Goal: Task Accomplishment & Management: Manage account settings

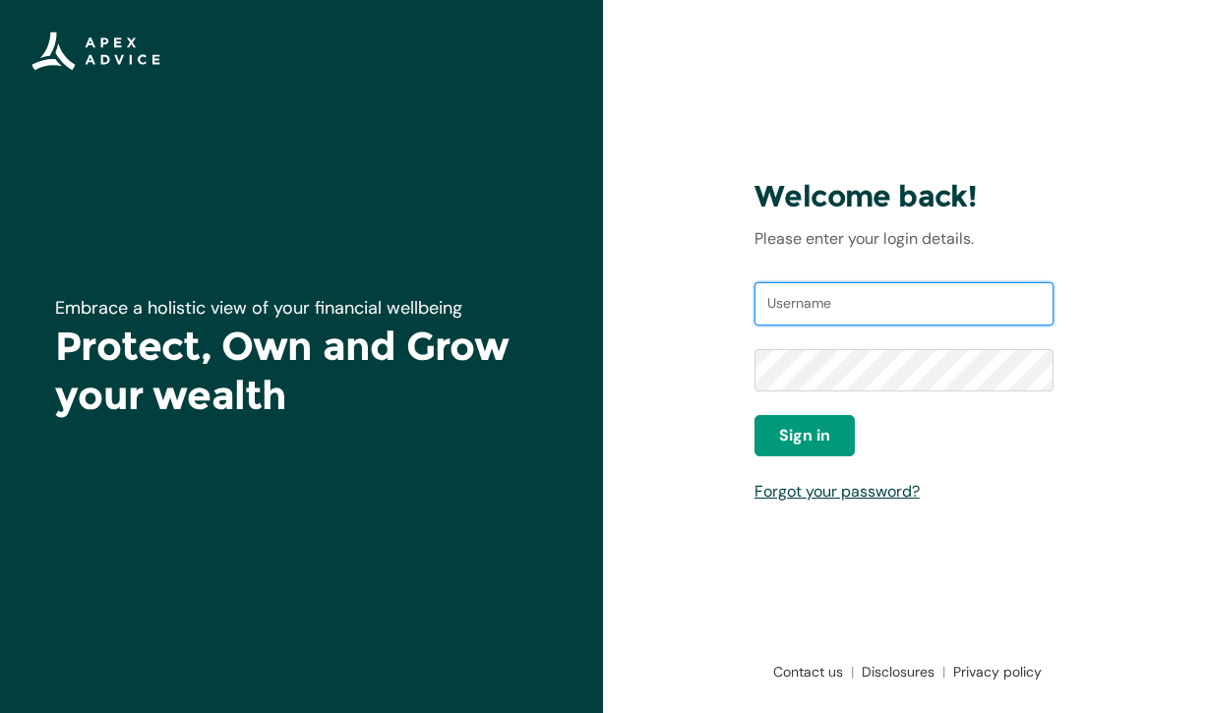
paste input "jeremystevens@live.com"
type input "jeremystevens@live.com"
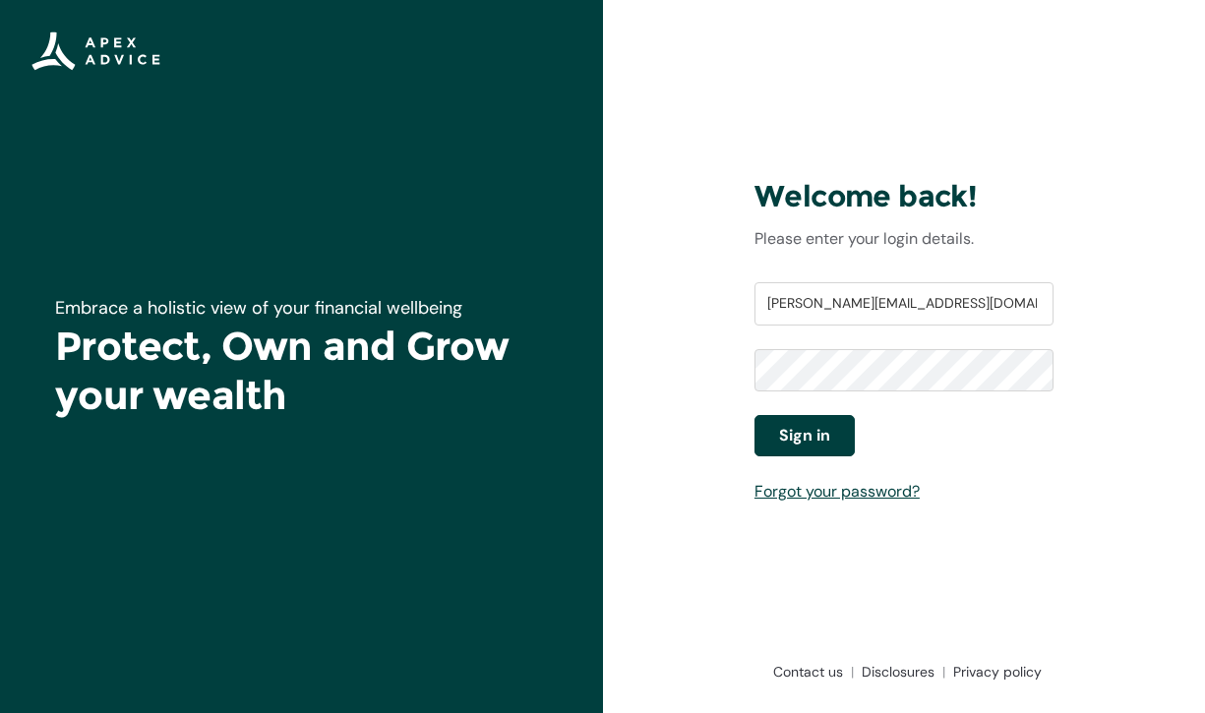
click at [815, 446] on span "Sign in" at bounding box center [804, 436] width 51 height 24
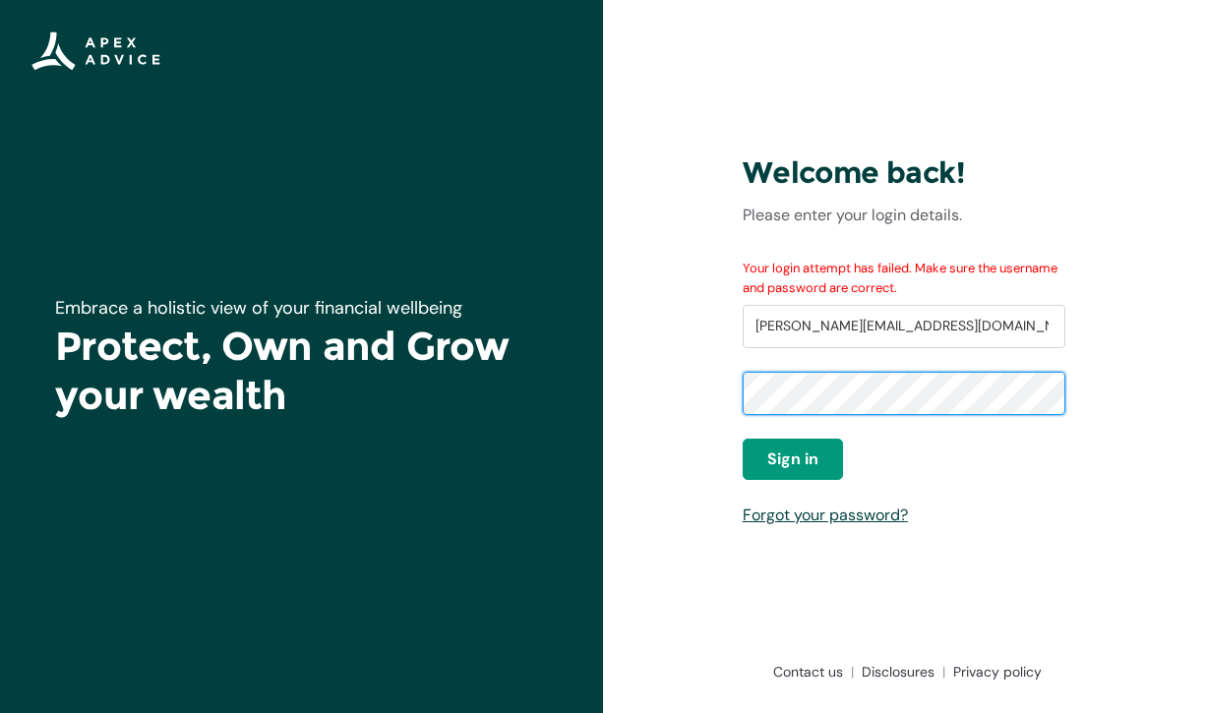
click at [728, 403] on div "Welcome back! Please enter your login details. Your login attempt has failed. M…" at bounding box center [904, 356] width 354 height 565
click at [649, 386] on div "Welcome back! Please enter your login details. Your login attempt has failed. M…" at bounding box center [904, 356] width 603 height 713
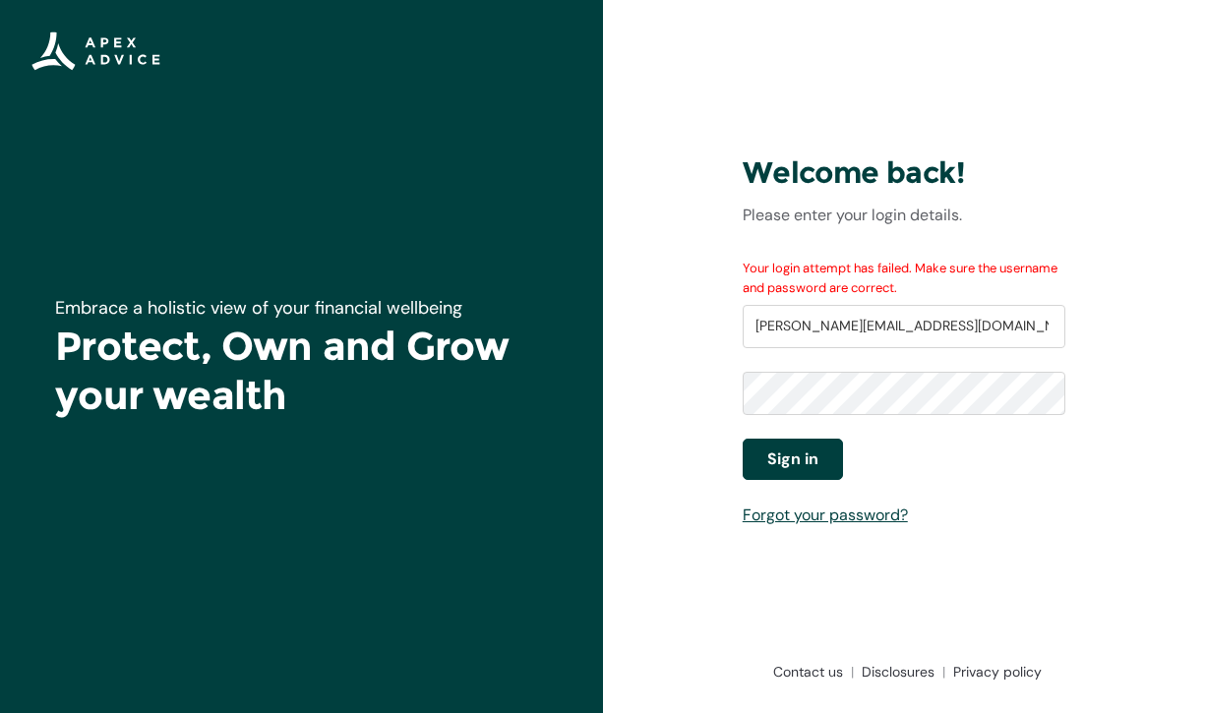
click at [807, 456] on span "Sign in" at bounding box center [792, 460] width 51 height 24
click at [821, 512] on link "Forgot your password?" at bounding box center [825, 515] width 165 height 21
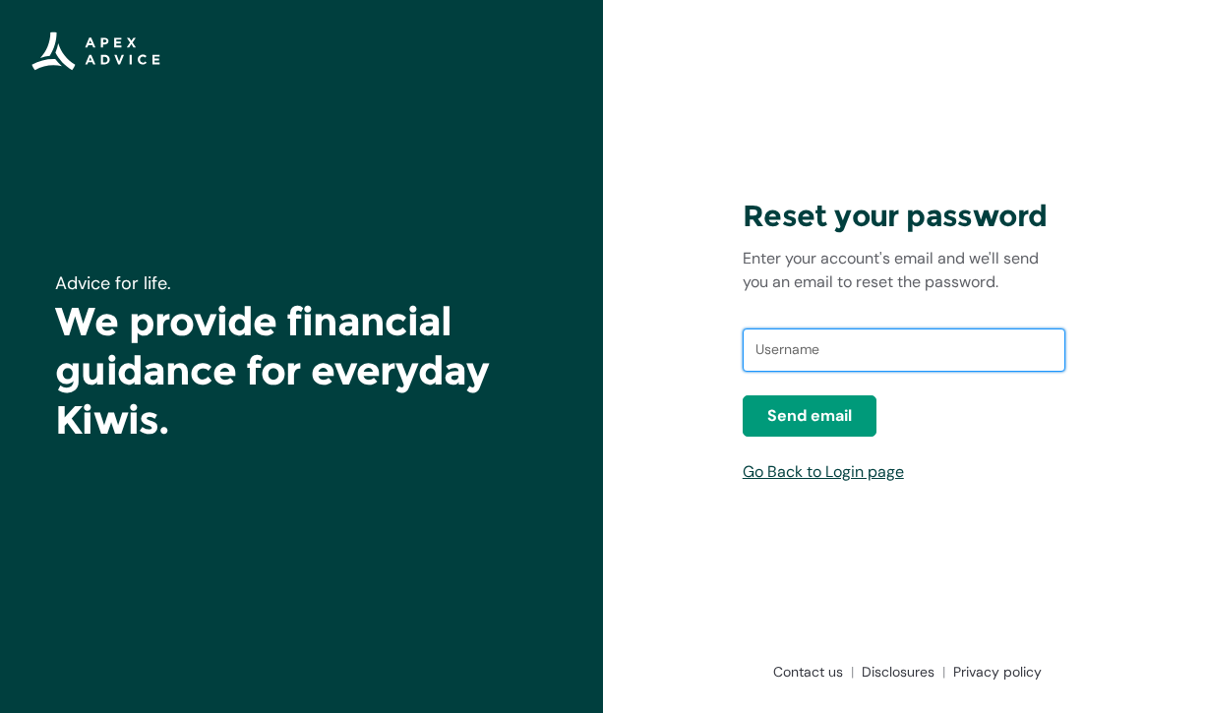
click at [803, 358] on input "text" at bounding box center [904, 350] width 323 height 43
type input "jeremystevens@live.com"
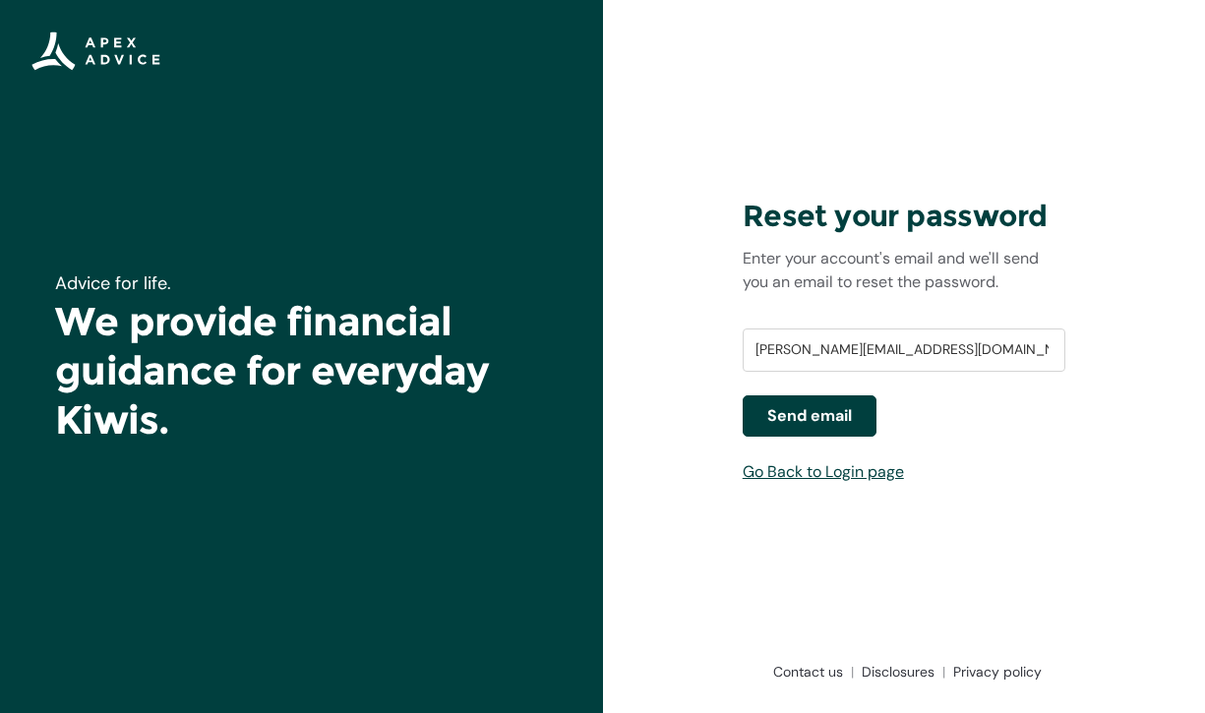
click at [819, 413] on span "Send email" at bounding box center [809, 416] width 85 height 24
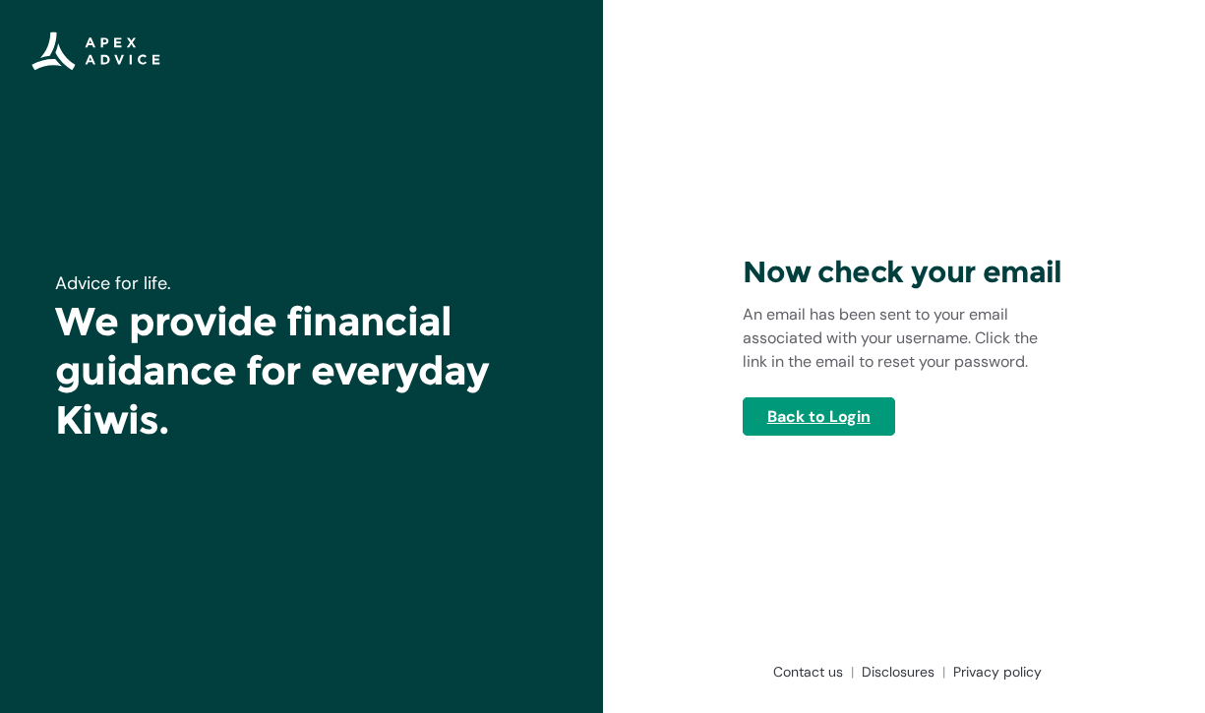
click at [783, 423] on link "Back to Login" at bounding box center [819, 416] width 152 height 38
